Goal: Transaction & Acquisition: Obtain resource

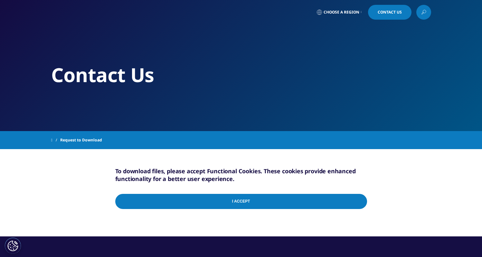
click at [242, 197] on input "I Accept" at bounding box center [241, 201] width 252 height 15
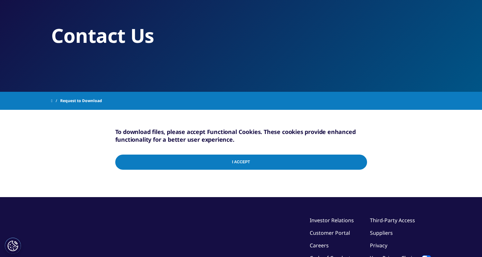
scroll to position [56, 0]
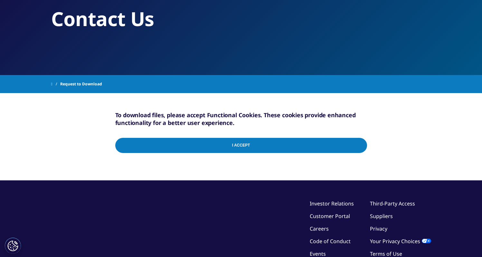
click at [208, 146] on input "I Accept" at bounding box center [241, 145] width 252 height 15
